Goal: Contribute content

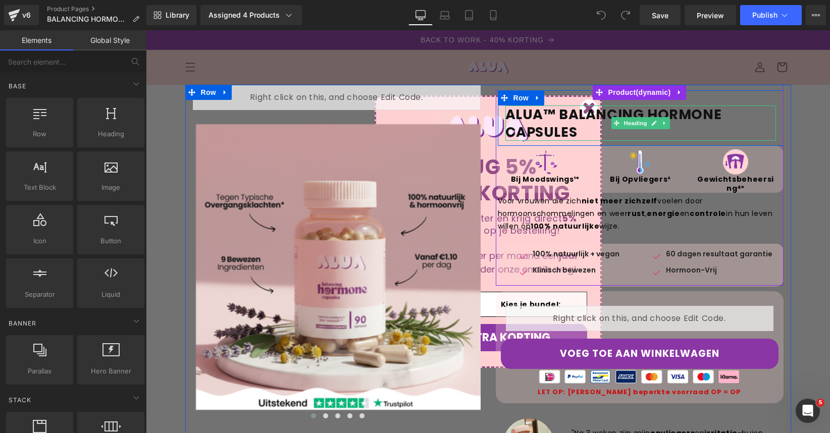
click at [588, 114] on strong "ALUA™ BALANCING HORMONE CAPSULES" at bounding box center [614, 123] width 217 height 36
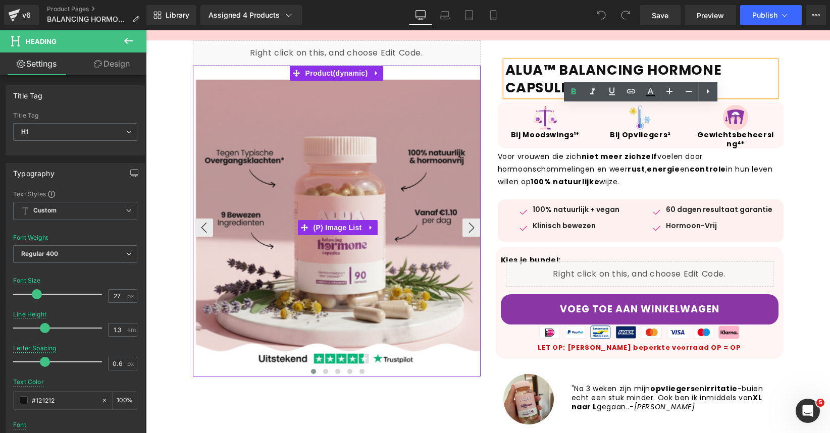
scroll to position [150, 0]
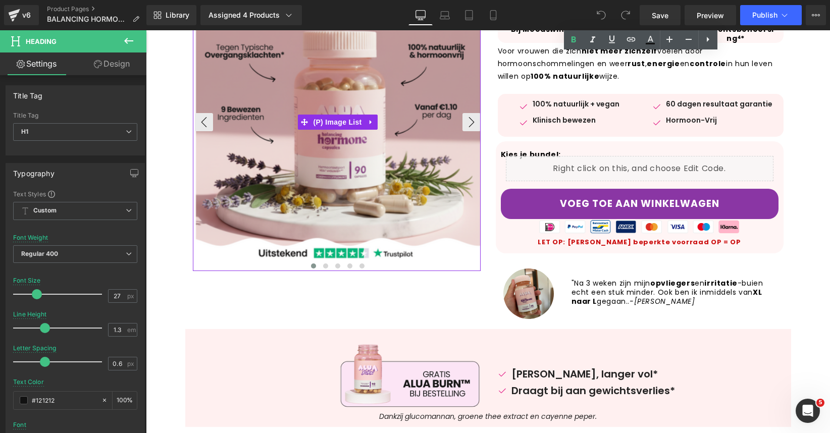
click at [424, 73] on img at bounding box center [339, 117] width 286 height 286
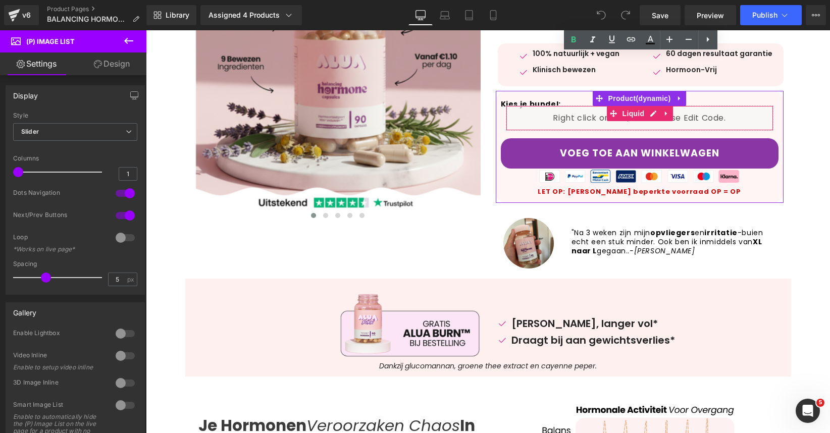
scroll to position [295, 0]
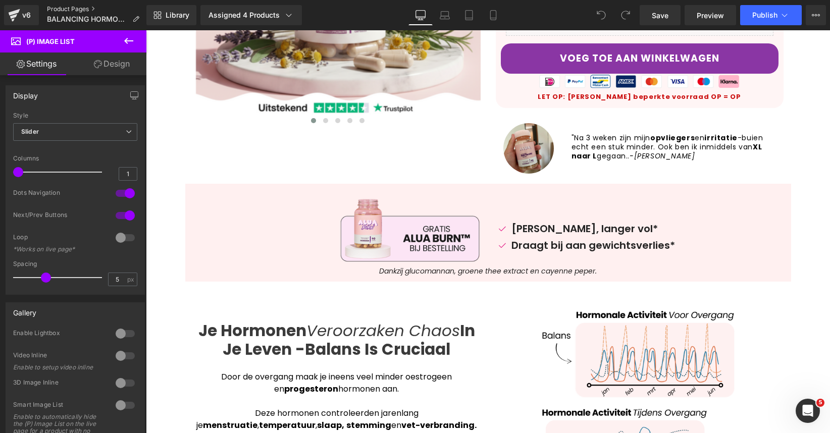
click at [74, 5] on link "Product Pages" at bounding box center [97, 9] width 101 height 8
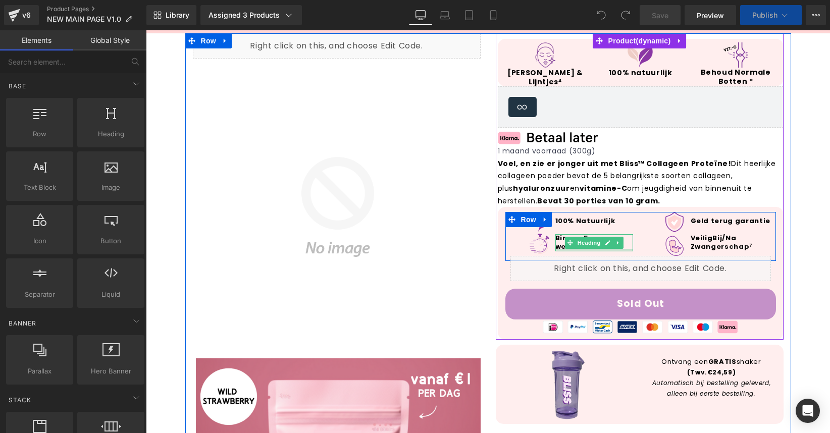
scroll to position [130, 0]
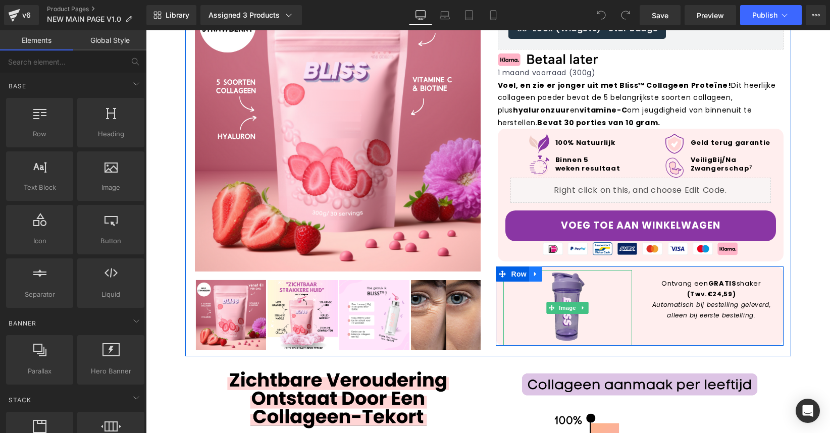
click at [536, 275] on icon at bounding box center [535, 275] width 7 height 8
click at [537, 275] on icon at bounding box center [535, 274] width 7 height 7
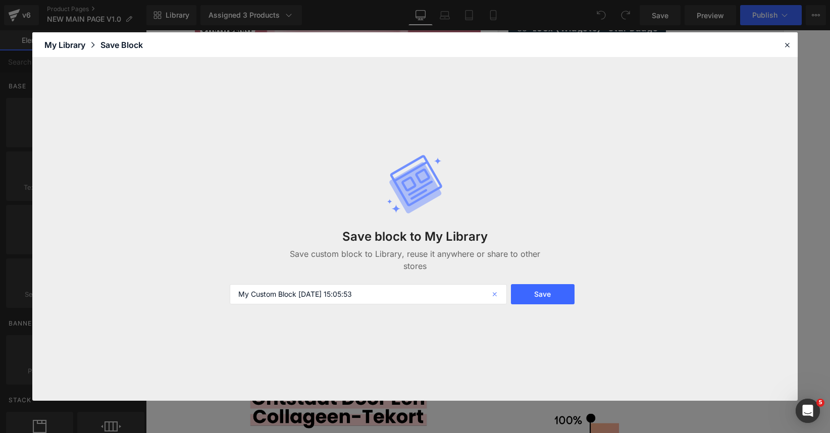
scroll to position [0, 0]
click at [498, 285] on icon at bounding box center [496, 294] width 22 height 20
type input "free shaker"
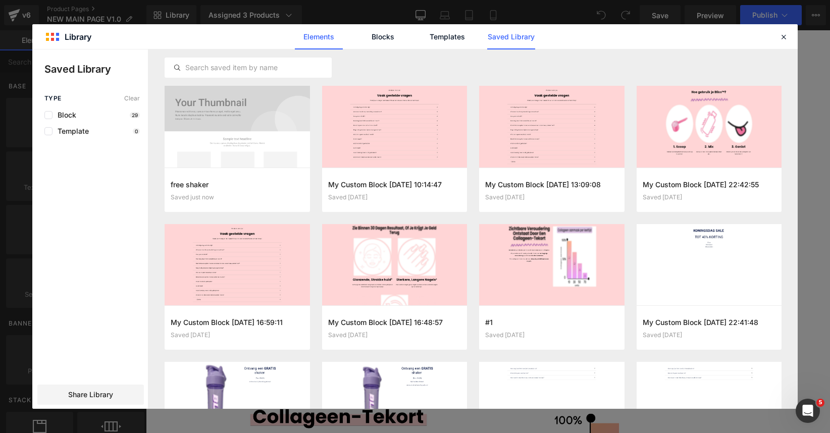
click at [326, 40] on link "Elements" at bounding box center [319, 36] width 48 height 25
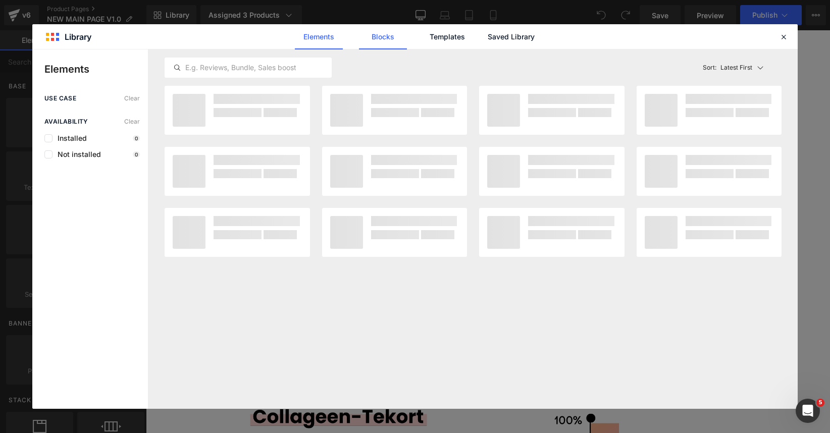
click at [377, 42] on link "Blocks" at bounding box center [383, 36] width 48 height 25
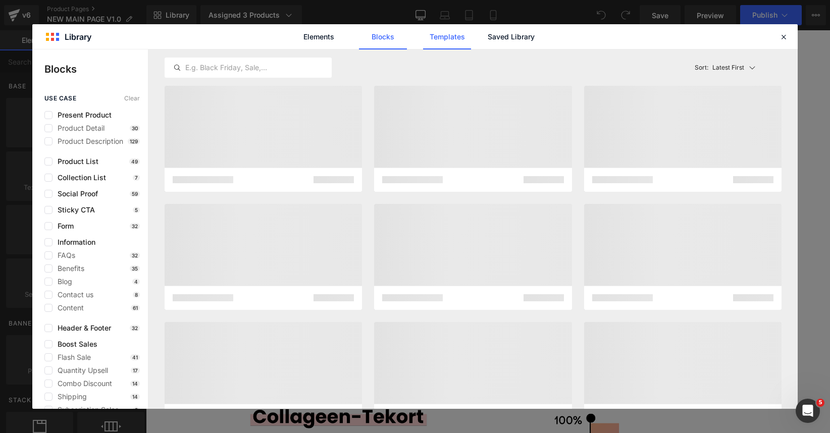
click at [452, 38] on link "Templates" at bounding box center [447, 36] width 48 height 25
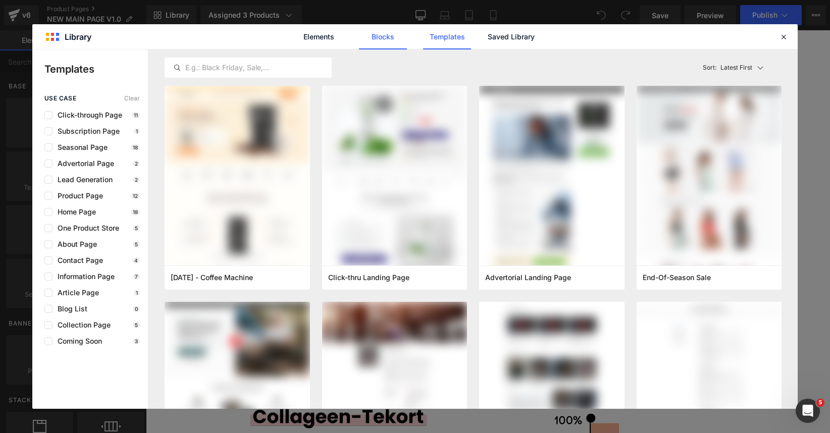
click at [392, 43] on link "Blocks" at bounding box center [383, 36] width 48 height 25
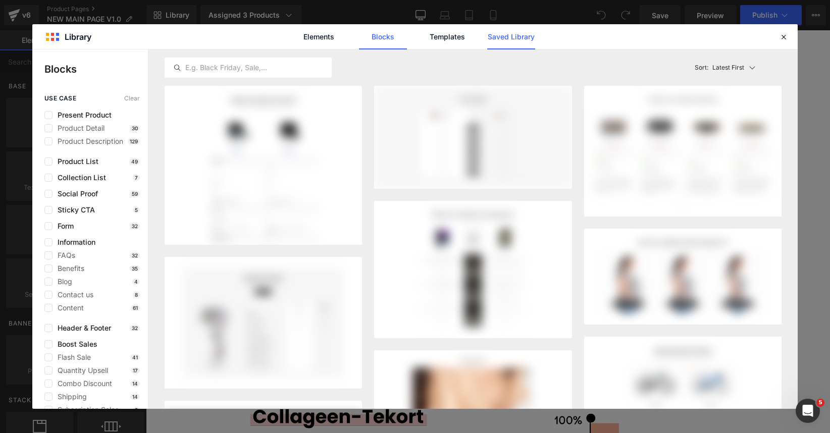
click at [530, 42] on link "Saved Library" at bounding box center [511, 36] width 48 height 25
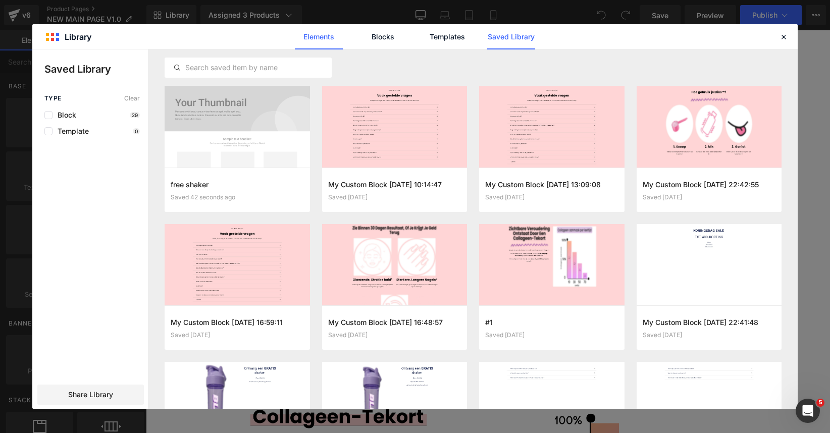
click at [326, 39] on link "Elements" at bounding box center [319, 36] width 48 height 25
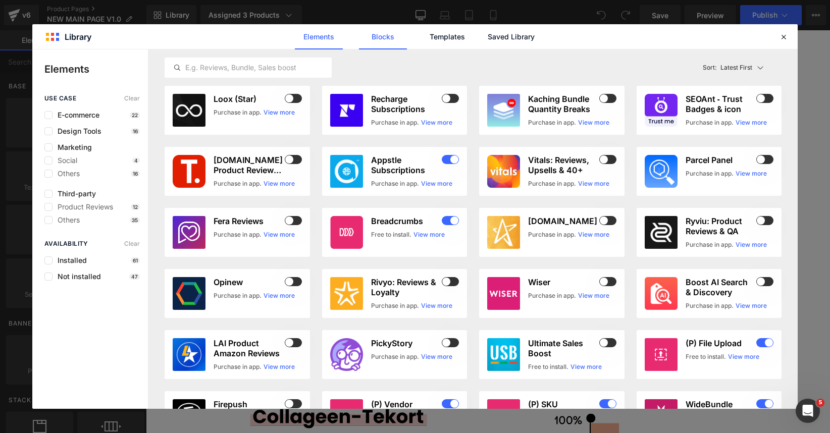
click at [389, 36] on link "Blocks" at bounding box center [383, 36] width 48 height 25
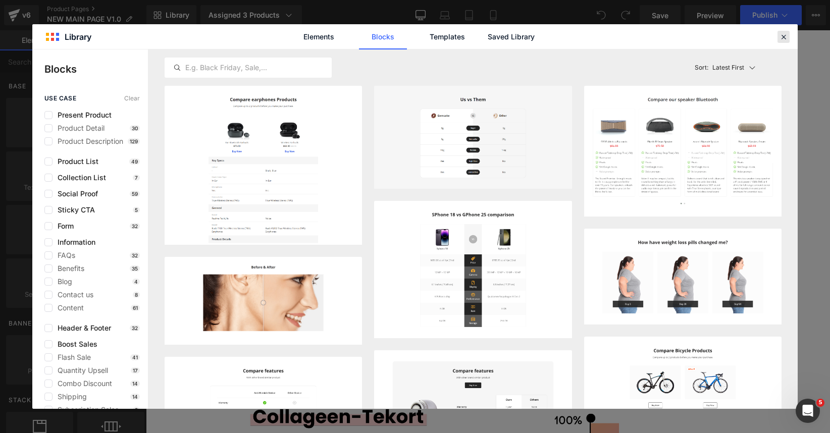
click at [785, 36] on icon at bounding box center [783, 36] width 9 height 9
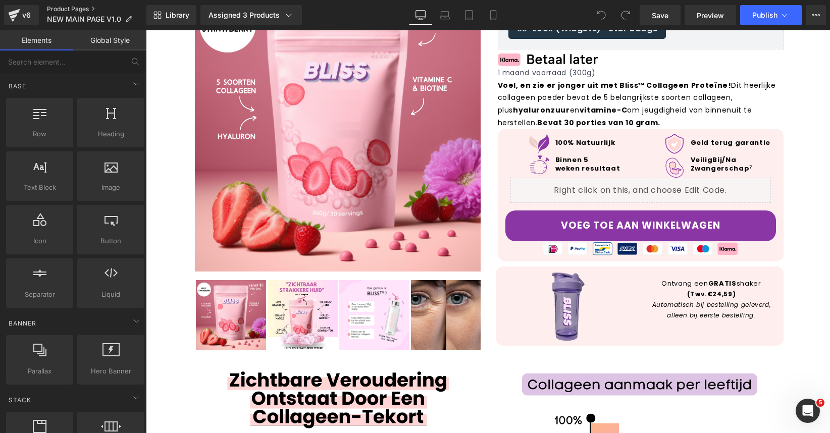
click at [65, 7] on link "Product Pages" at bounding box center [96, 9] width 99 height 8
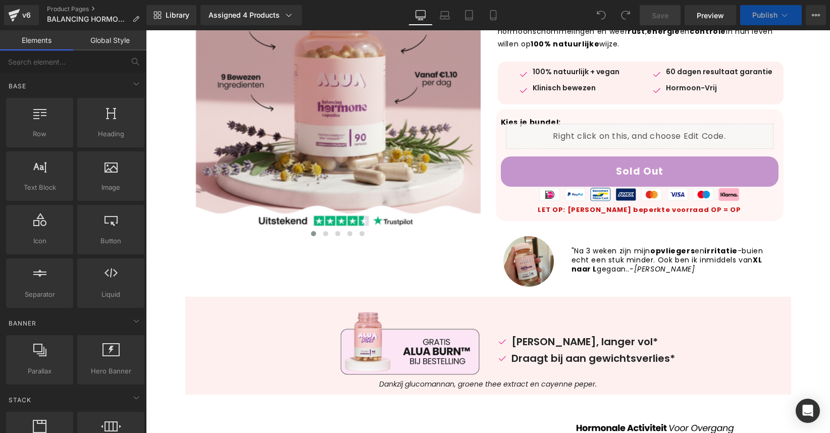
scroll to position [228, 0]
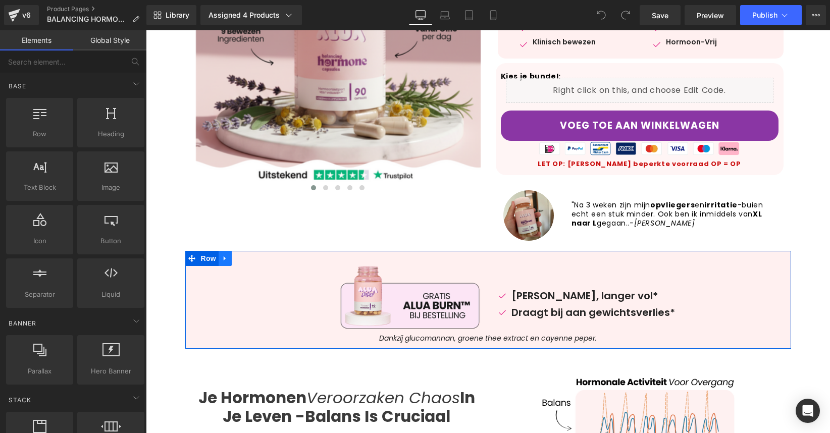
click at [222, 258] on icon at bounding box center [225, 259] width 7 height 8
click at [245, 258] on link at bounding box center [251, 258] width 13 height 15
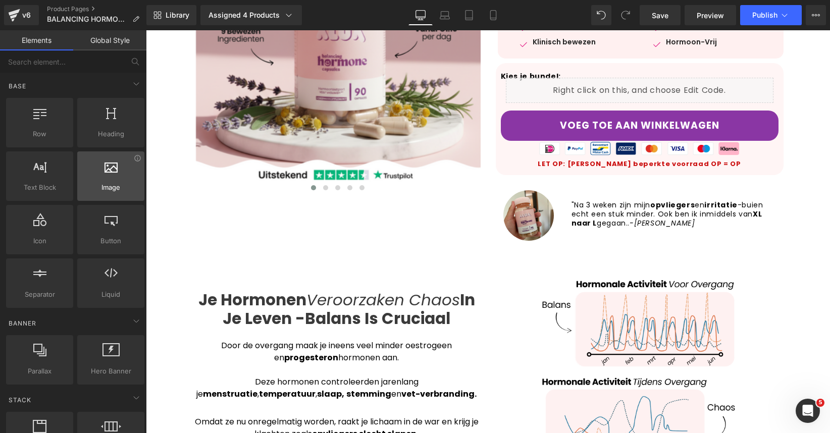
scroll to position [0, 0]
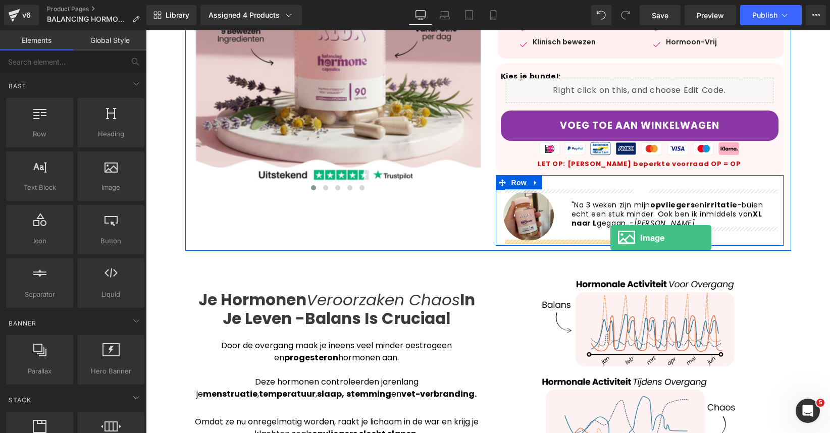
drag, startPoint x: 263, startPoint y: 215, endPoint x: 611, endPoint y: 238, distance: 348.3
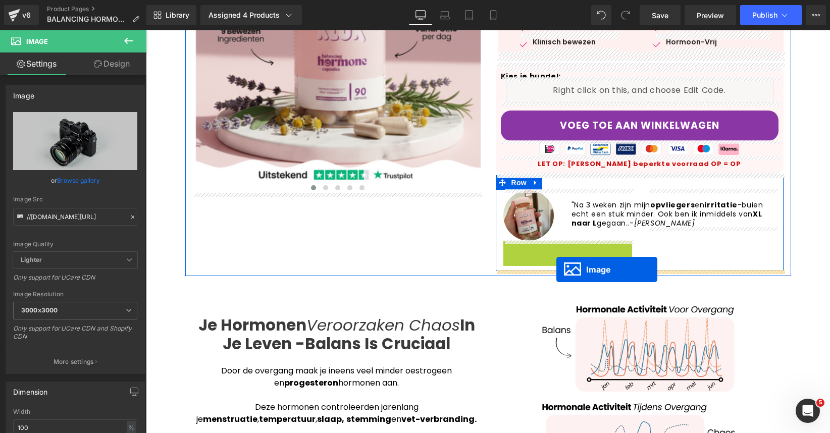
drag, startPoint x: 553, startPoint y: 283, endPoint x: 557, endPoint y: 269, distance: 14.7
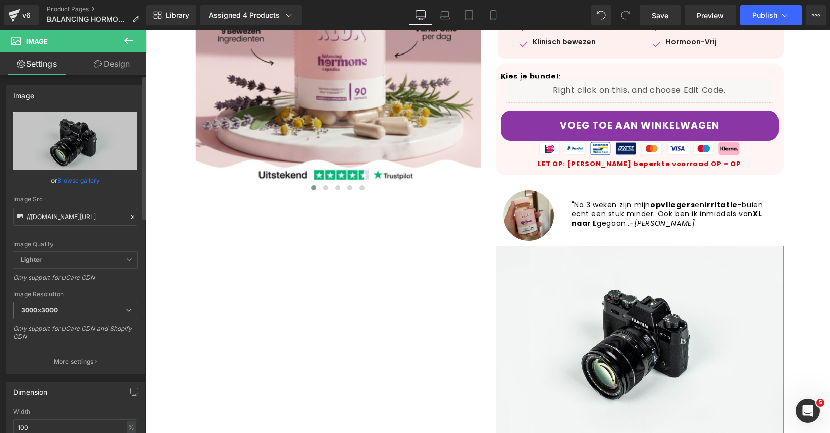
click at [66, 178] on link "Browse gallery" at bounding box center [78, 181] width 43 height 18
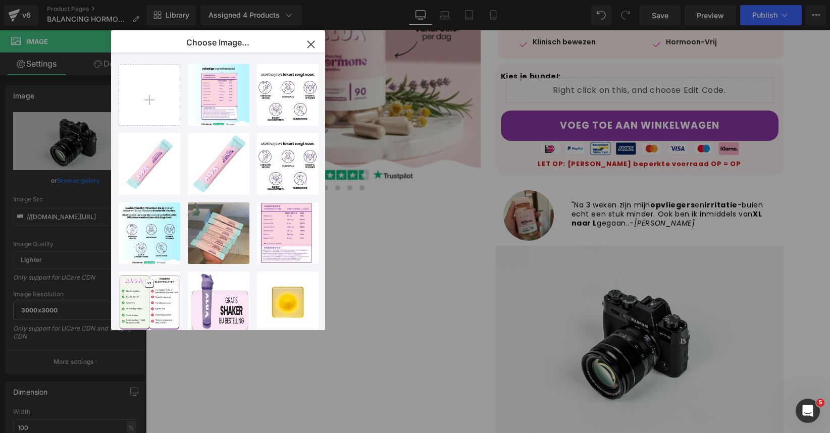
click at [306, 43] on icon "button" at bounding box center [311, 44] width 16 height 16
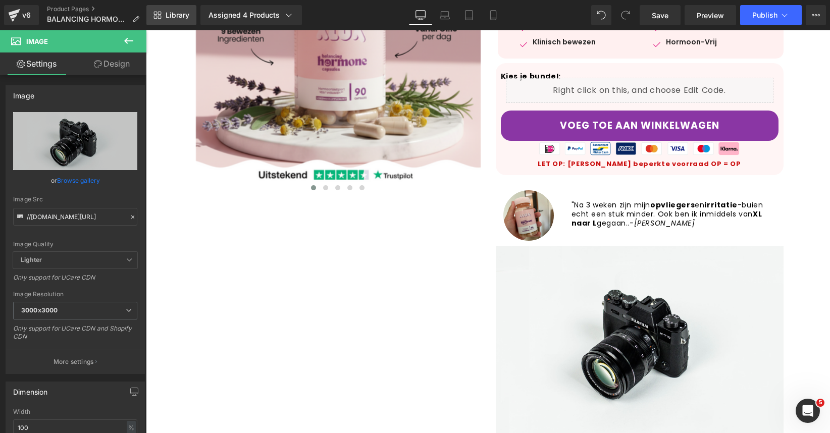
click at [173, 21] on link "Library" at bounding box center [171, 15] width 50 height 20
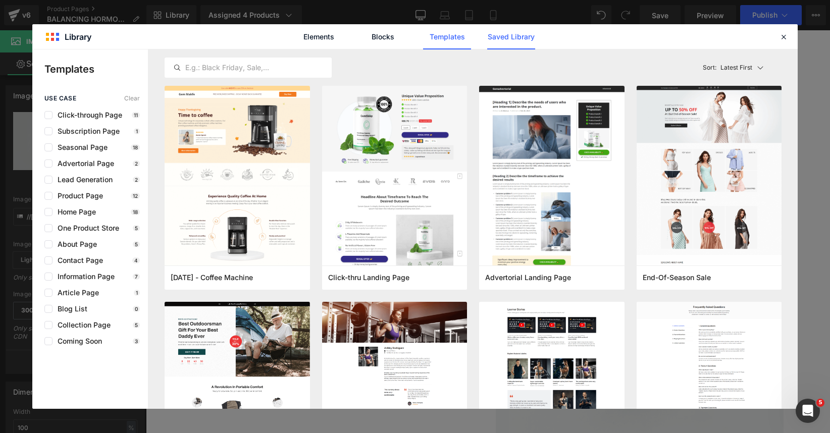
click at [514, 42] on link "Saved Library" at bounding box center [511, 36] width 48 height 25
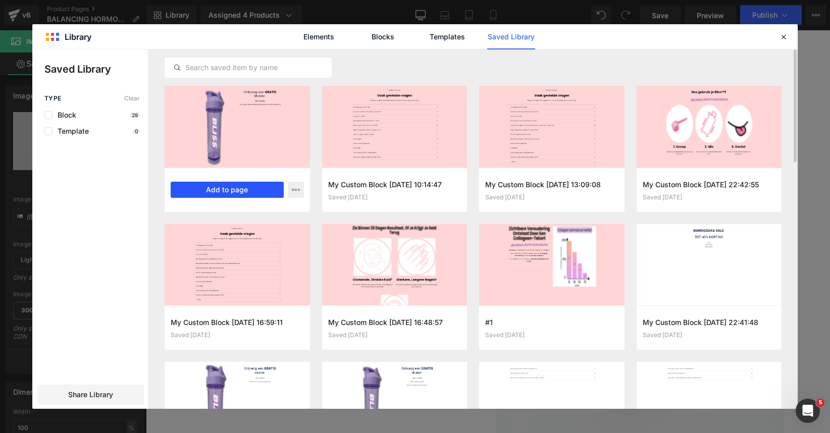
click at [249, 195] on button "Add to page" at bounding box center [227, 190] width 113 height 16
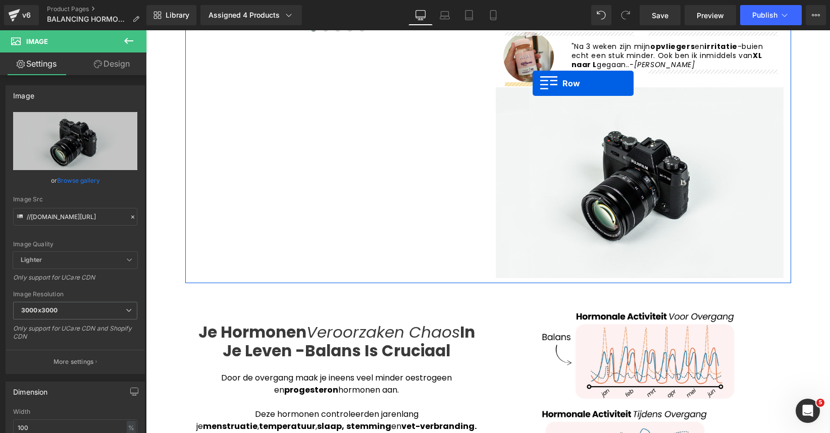
scroll to position [386, 0]
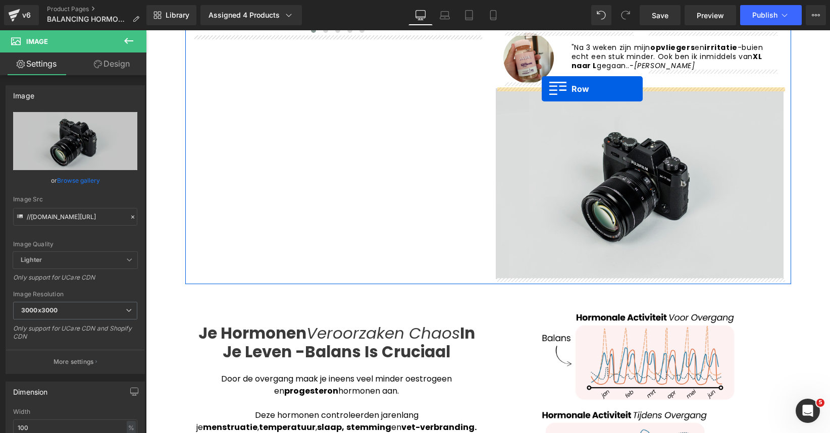
drag, startPoint x: 191, startPoint y: 92, endPoint x: 542, endPoint y: 88, distance: 351.0
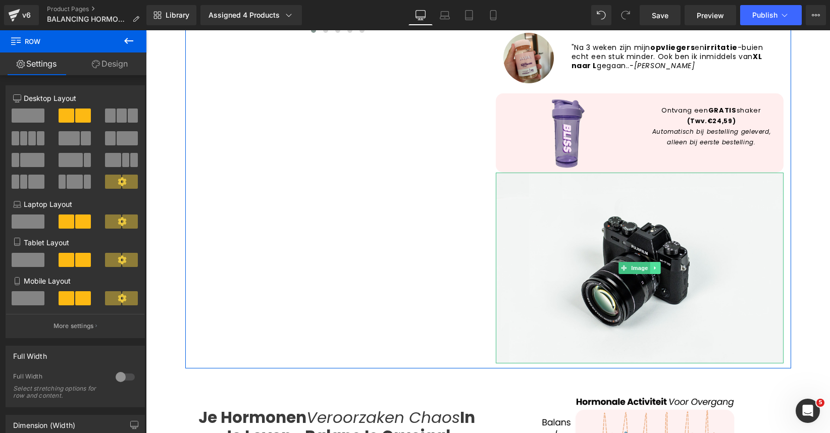
click at [657, 267] on icon at bounding box center [656, 268] width 6 height 6
click at [658, 268] on icon at bounding box center [661, 268] width 6 height 6
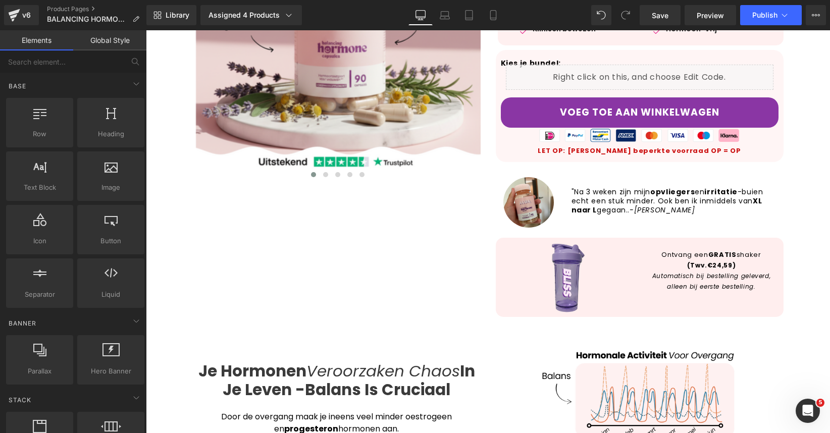
scroll to position [267, 0]
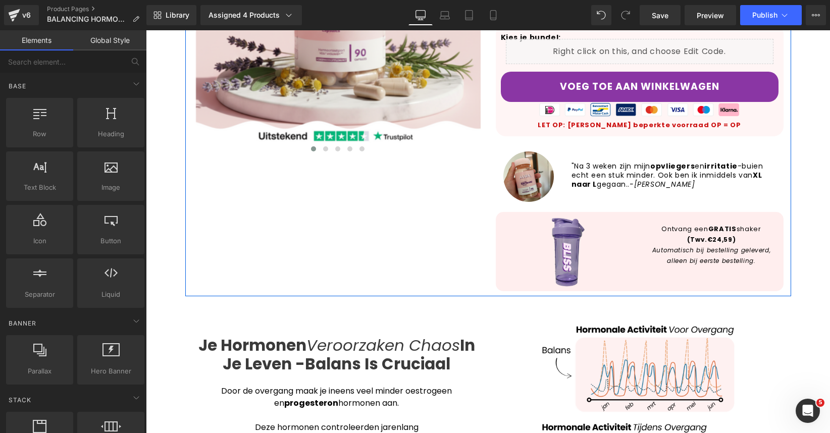
click at [481, 203] on div "Liquid ‹" at bounding box center [488, 57] width 606 height 479
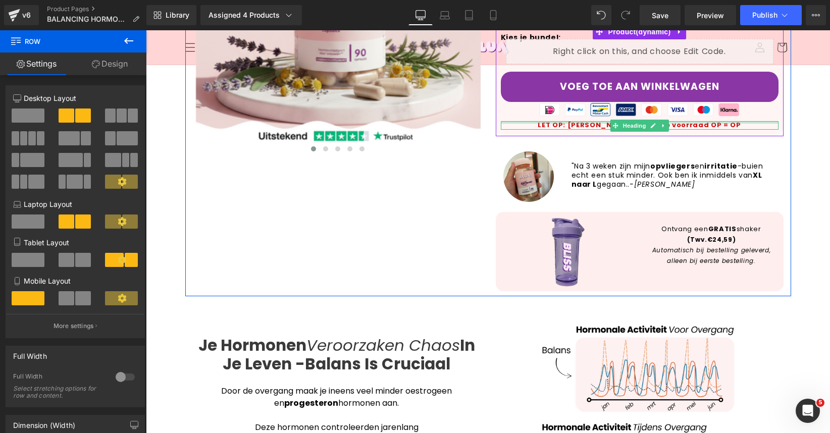
scroll to position [258, 0]
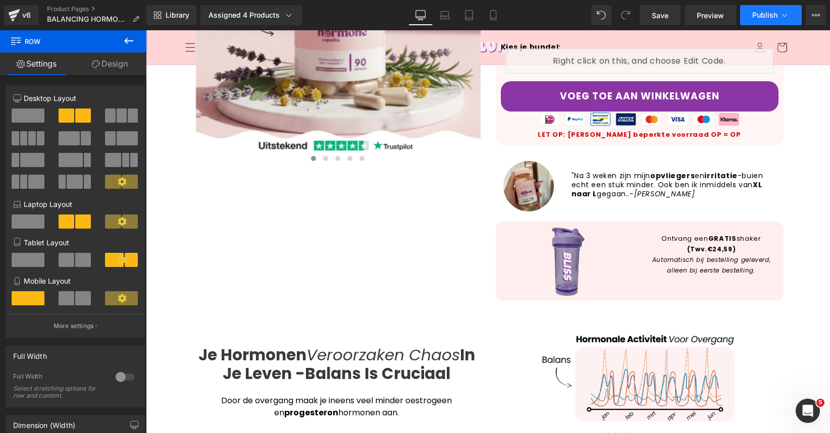
click at [781, 23] on button "Publish" at bounding box center [771, 15] width 62 height 20
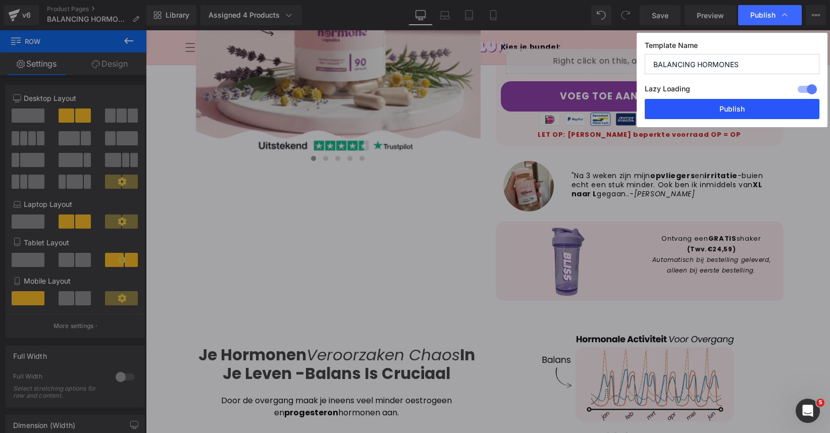
click at [723, 110] on button "Publish" at bounding box center [732, 109] width 175 height 20
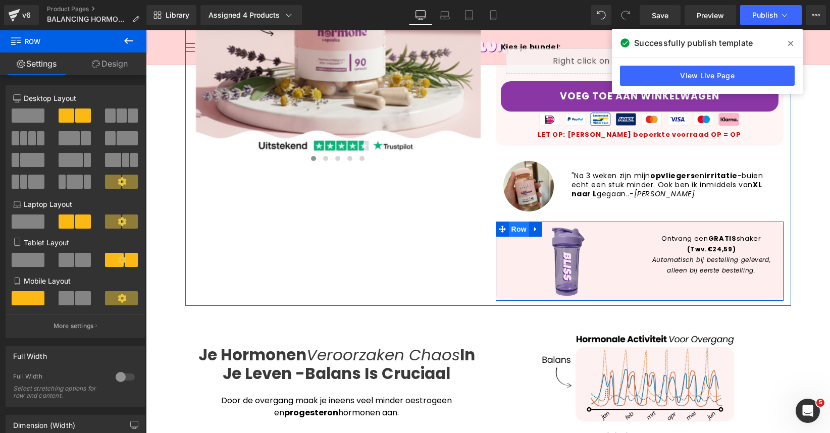
click at [515, 234] on span "Row" at bounding box center [519, 229] width 20 height 15
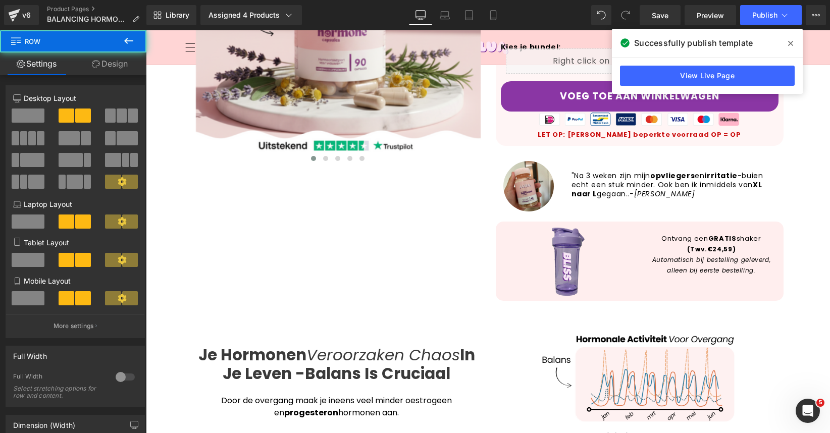
click at [106, 52] on span "Row" at bounding box center [60, 41] width 101 height 22
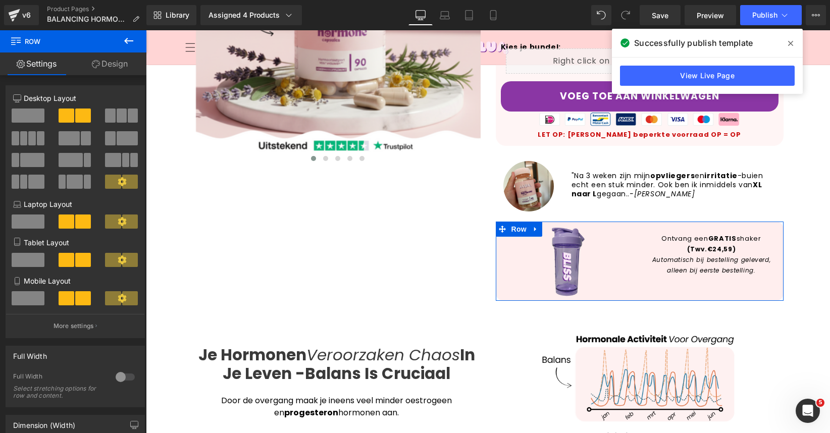
click at [106, 61] on link "Design" at bounding box center [109, 64] width 73 height 23
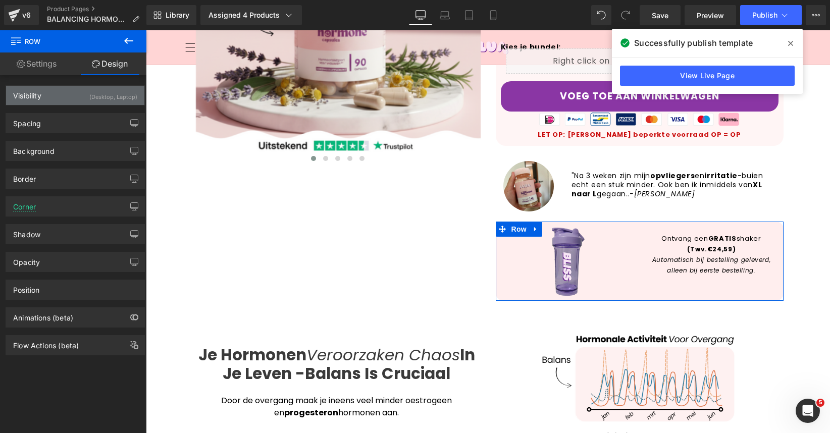
drag, startPoint x: 96, startPoint y: 128, endPoint x: 109, endPoint y: 100, distance: 31.0
click at [109, 100] on div "Visibility (Desktop, Laptop) 0|0|0|0 1 Show on Desktop 1 Show on Laptop 0 Show …" at bounding box center [75, 215] width 151 height 280
click at [109, 100] on div "(Desktop, Laptop)" at bounding box center [113, 94] width 48 height 17
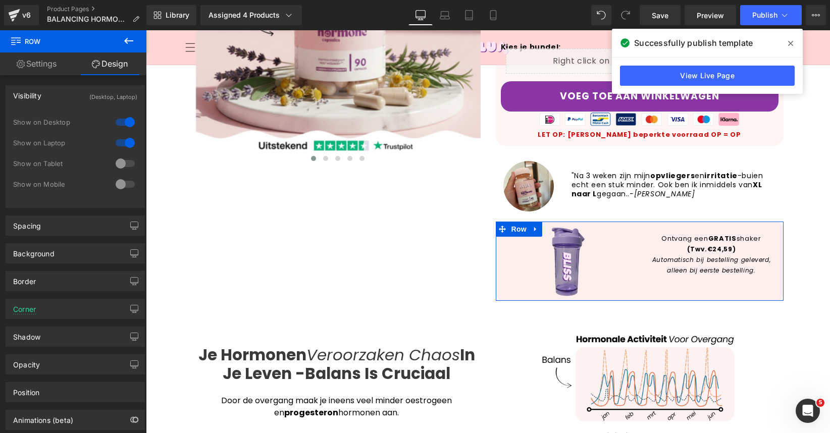
click at [118, 159] on div at bounding box center [125, 164] width 24 height 16
click at [118, 192] on div at bounding box center [125, 184] width 24 height 16
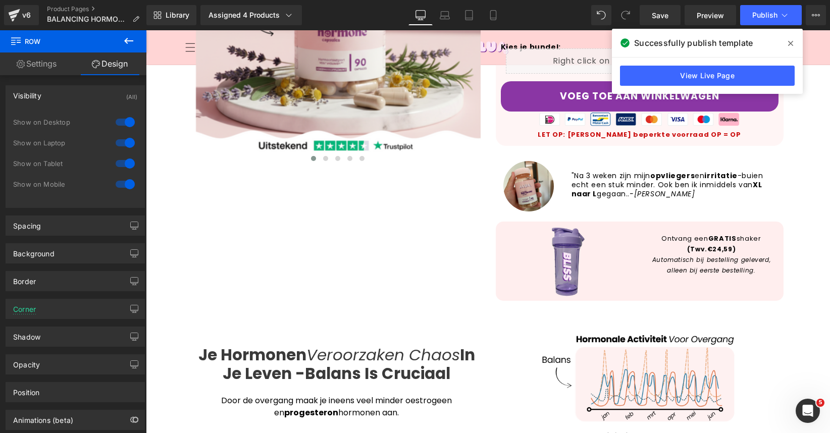
click at [516, 8] on div "Library Assigned 4 Products Product Preview Alua™ Balancing Hormone Capsules Bu…" at bounding box center [488, 15] width 684 height 20
click at [504, 9] on link "Mobile" at bounding box center [493, 15] width 24 height 20
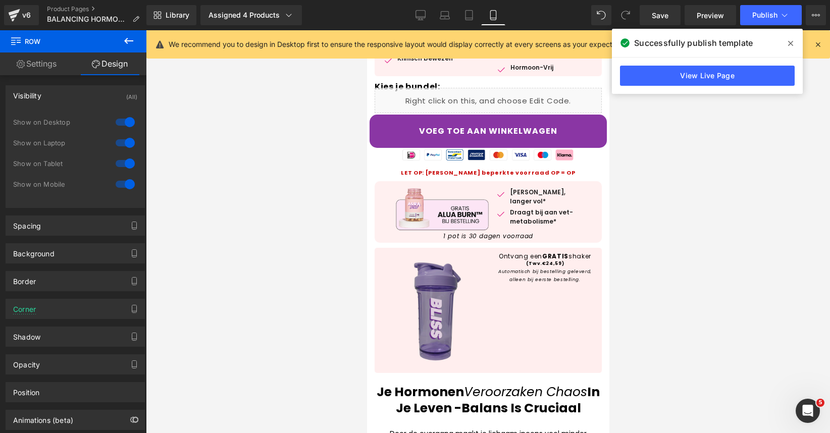
scroll to position [428, 0]
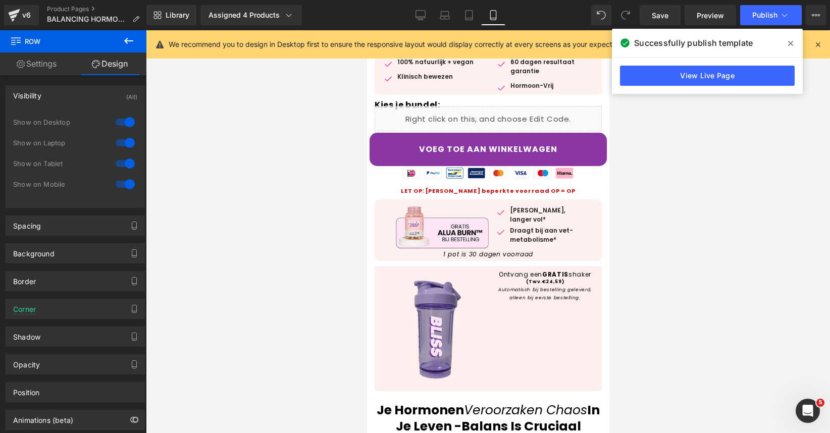
click at [437, 329] on div "Image" at bounding box center [436, 328] width 109 height 115
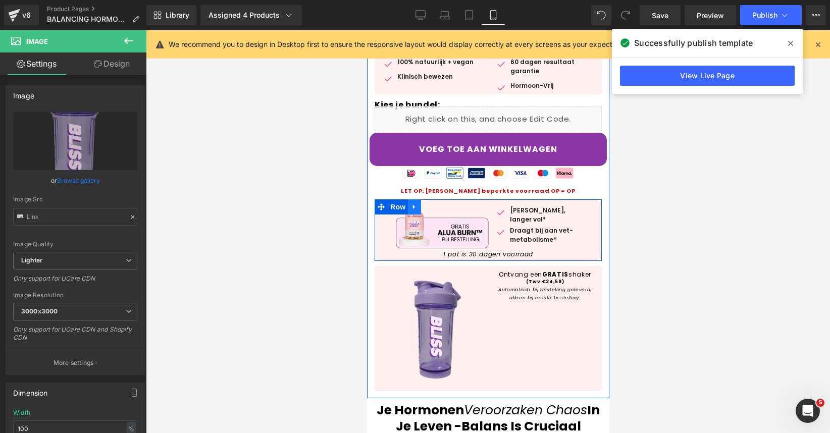
click at [416, 208] on icon at bounding box center [414, 208] width 7 height 8
click at [439, 204] on icon at bounding box center [440, 207] width 7 height 7
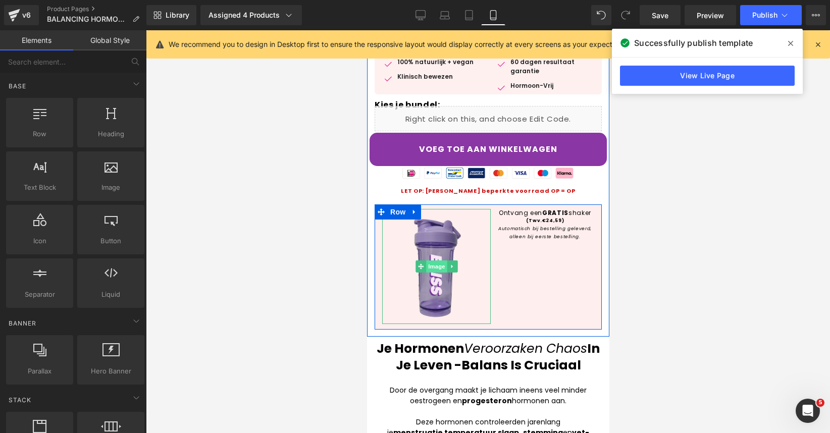
click at [437, 261] on span "Image" at bounding box center [436, 267] width 21 height 12
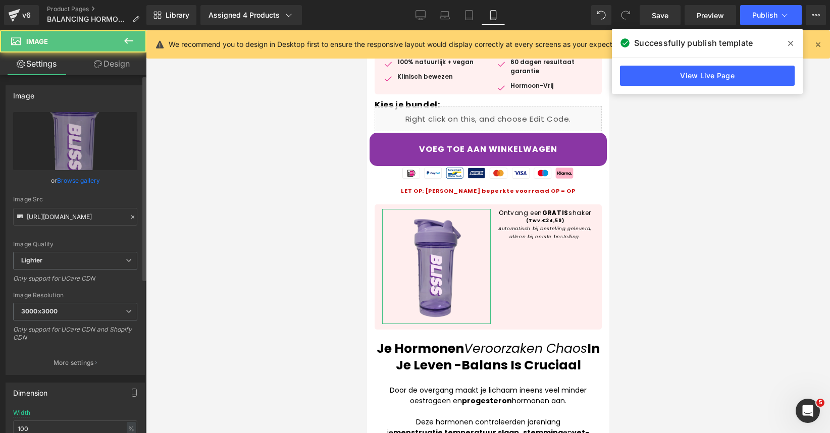
scroll to position [60, 0]
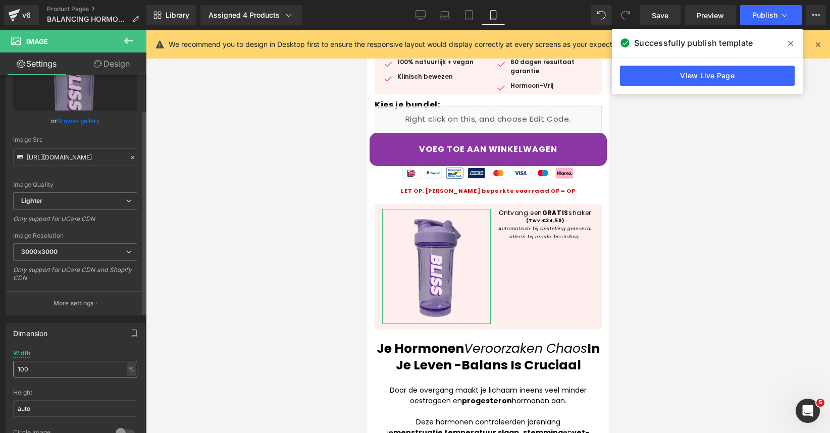
click at [74, 370] on input "100" at bounding box center [75, 369] width 124 height 17
type input "40"
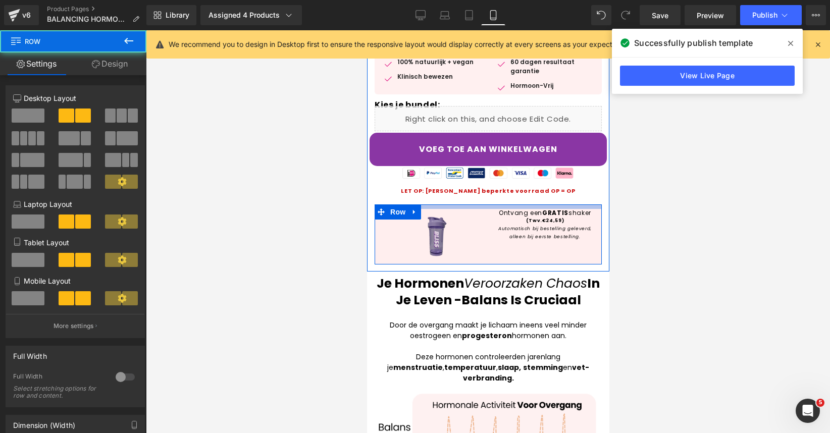
drag, startPoint x: 446, startPoint y: 208, endPoint x: 442, endPoint y: 213, distance: 6.4
click at [446, 208] on div at bounding box center [487, 207] width 227 height 5
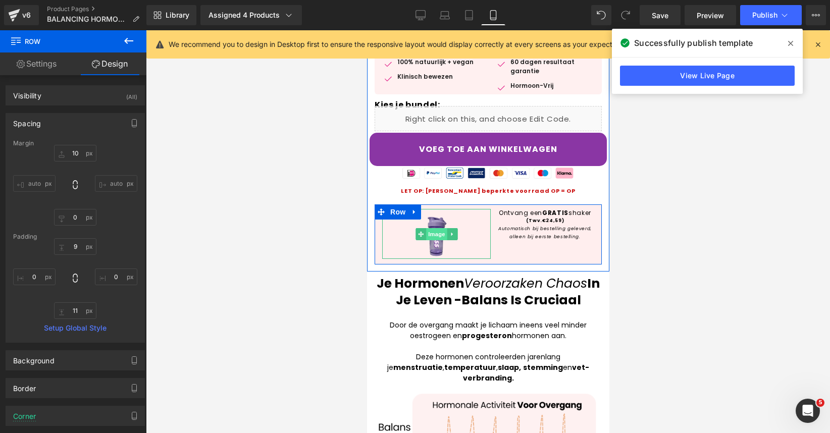
click at [437, 236] on span "Image" at bounding box center [436, 234] width 21 height 12
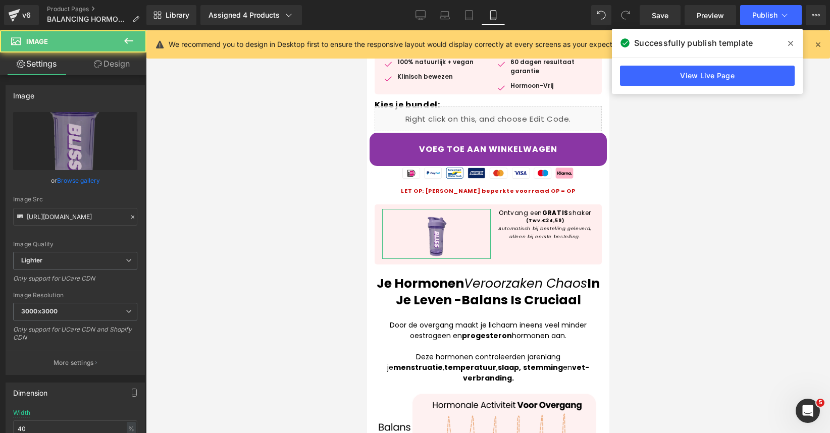
click at [104, 59] on link "Design" at bounding box center [111, 64] width 73 height 23
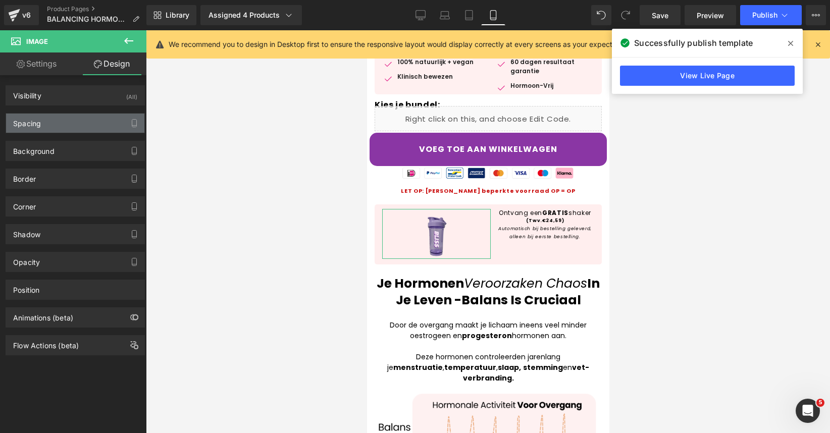
click at [57, 130] on div "Spacing" at bounding box center [75, 123] width 138 height 19
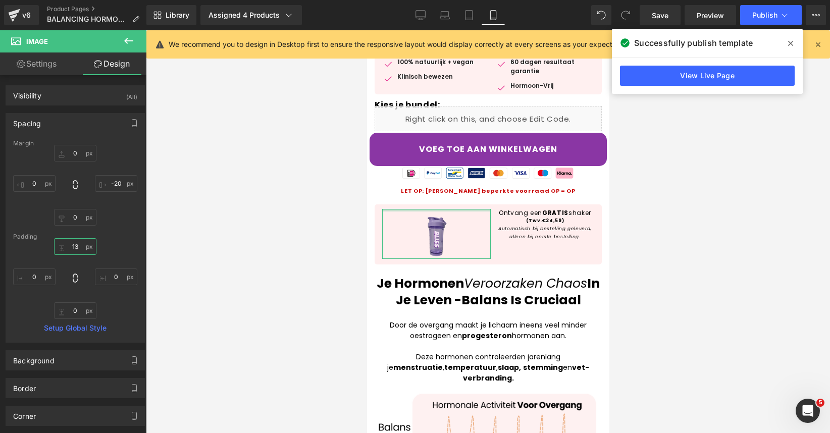
click at [78, 250] on input "13" at bounding box center [75, 246] width 42 height 17
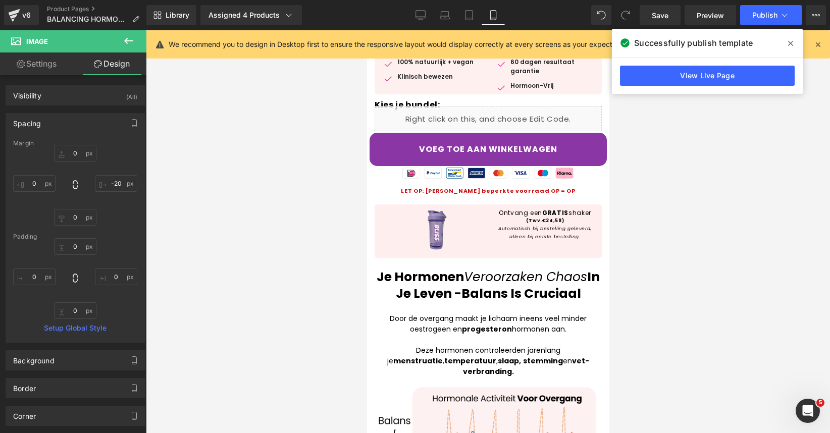
click at [727, 195] on div at bounding box center [488, 231] width 684 height 403
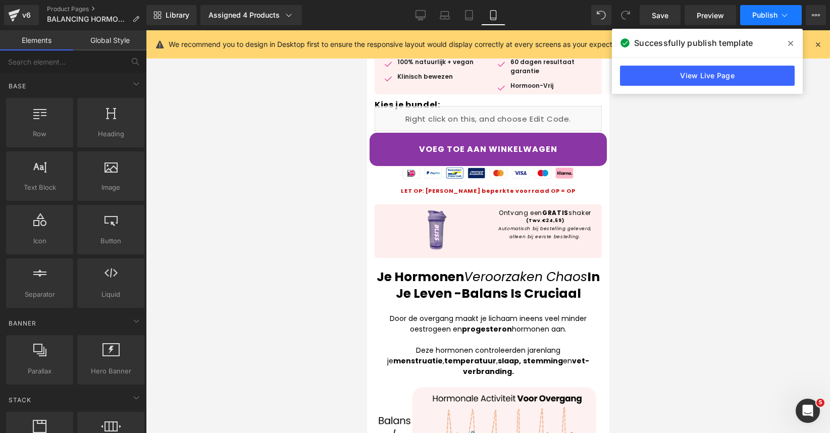
click at [780, 9] on button "Publish" at bounding box center [771, 15] width 62 height 20
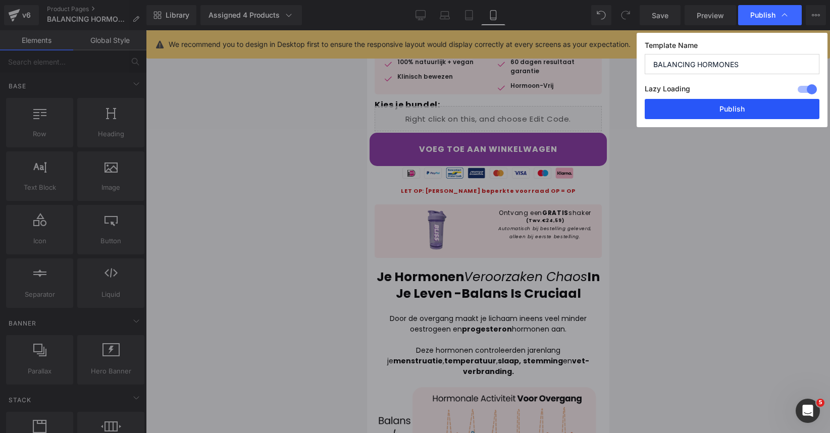
click at [758, 115] on button "Publish" at bounding box center [732, 109] width 175 height 20
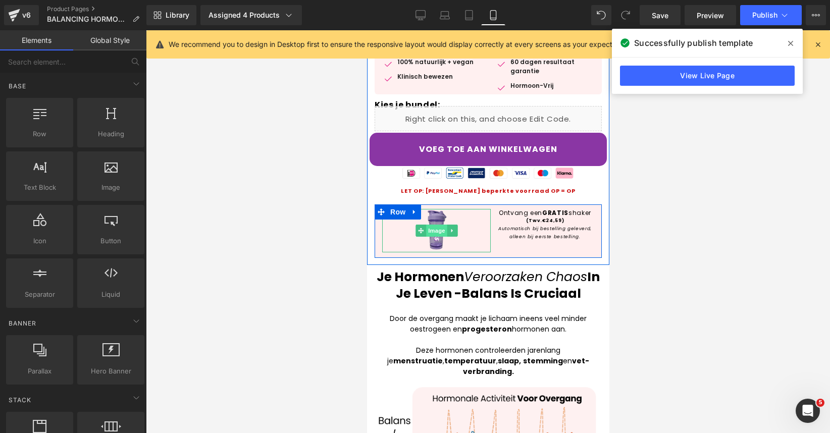
click at [437, 232] on span "Image" at bounding box center [436, 231] width 21 height 12
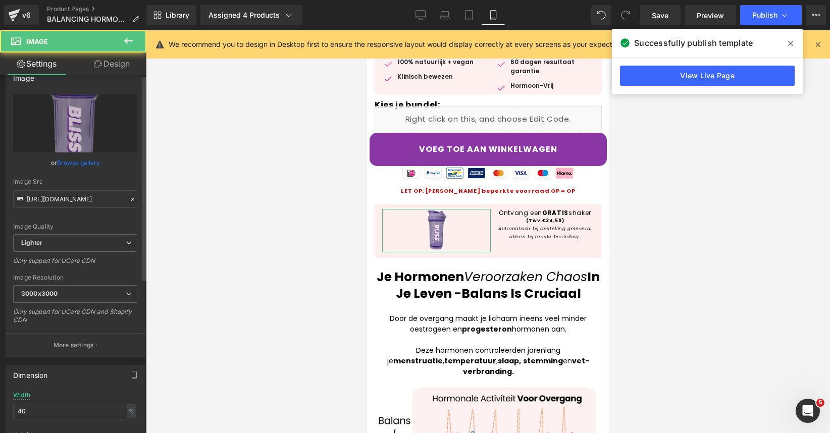
scroll to position [41, 0]
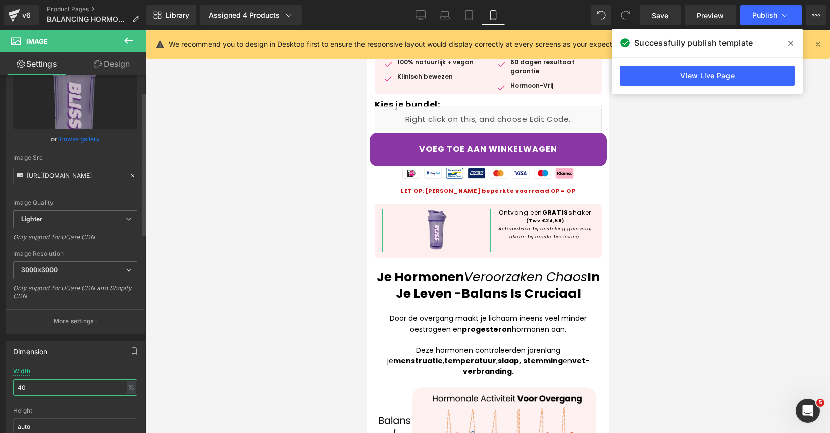
click at [76, 385] on input "40" at bounding box center [75, 387] width 124 height 17
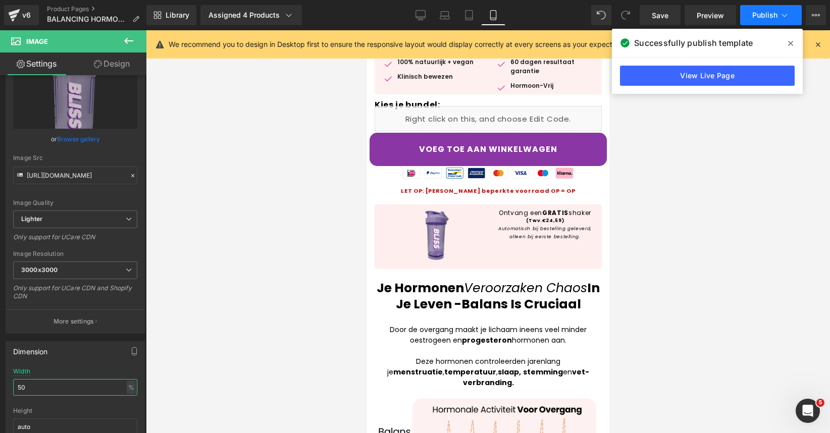
type input "50"
click at [770, 13] on span "Publish" at bounding box center [765, 15] width 25 height 8
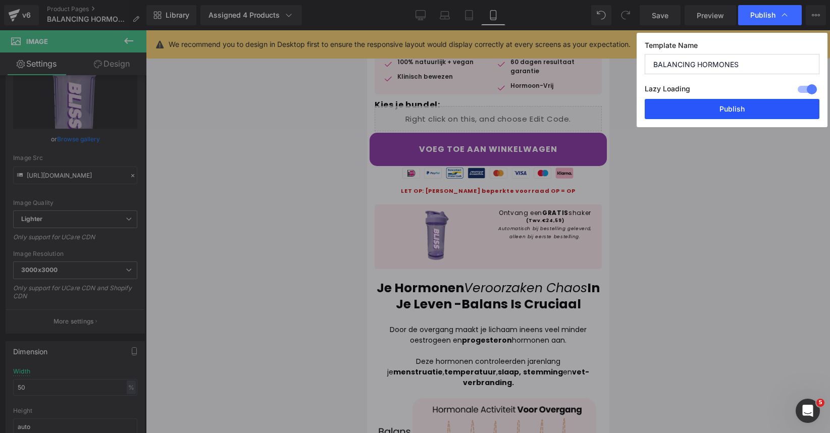
click at [746, 109] on button "Publish" at bounding box center [732, 109] width 175 height 20
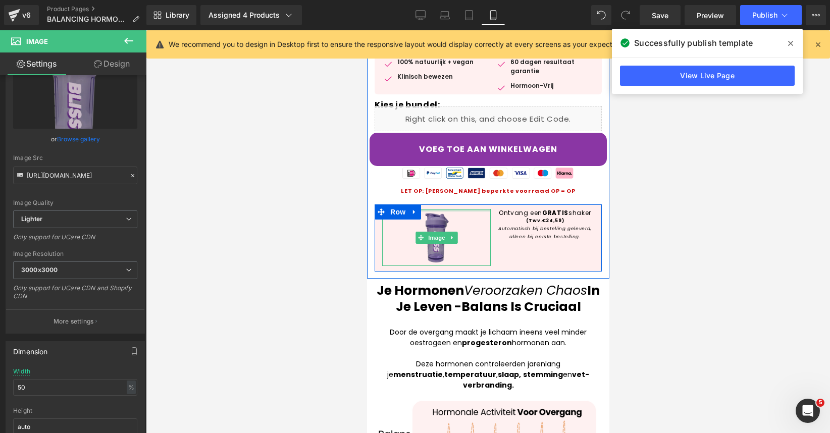
click at [445, 215] on div "Image" at bounding box center [436, 237] width 109 height 57
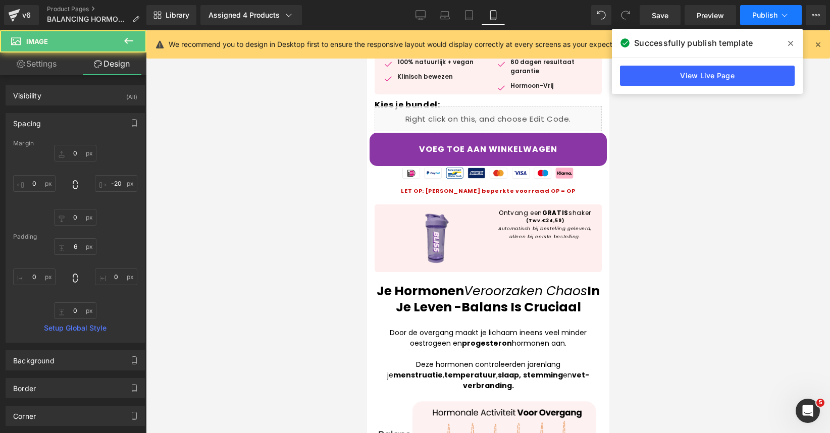
click at [786, 16] on icon at bounding box center [785, 15] width 10 height 10
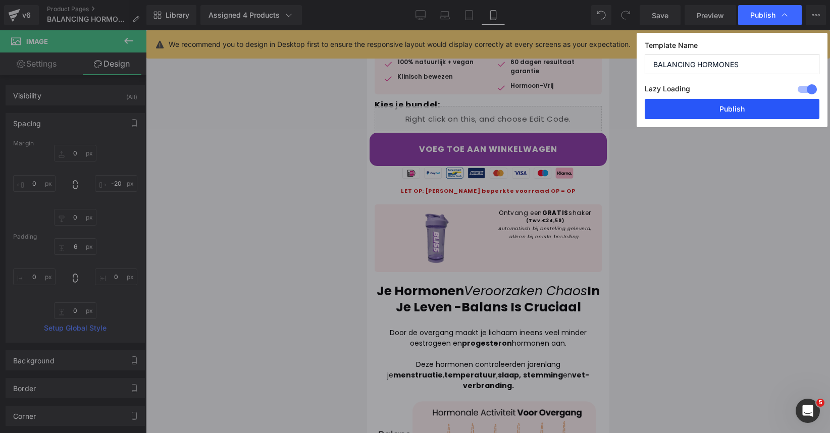
click at [754, 110] on button "Publish" at bounding box center [732, 109] width 175 height 20
